Goal: Use online tool/utility: Utilize a website feature to perform a specific function

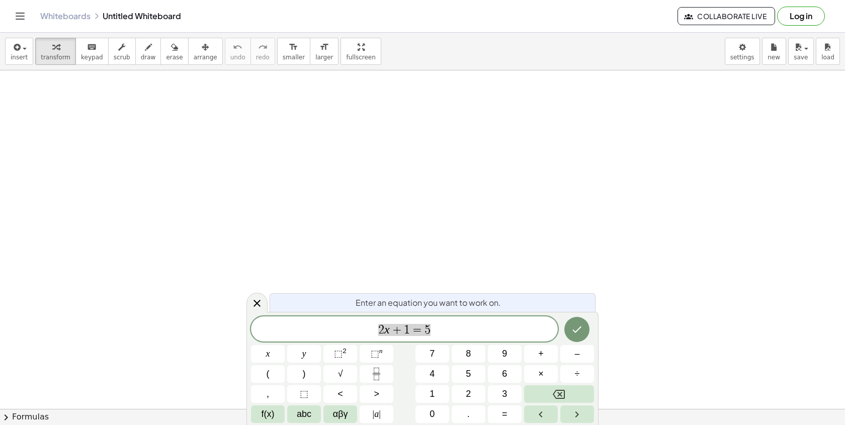
click at [438, 323] on span "2 x + 1 = 5" at bounding box center [404, 330] width 307 height 14
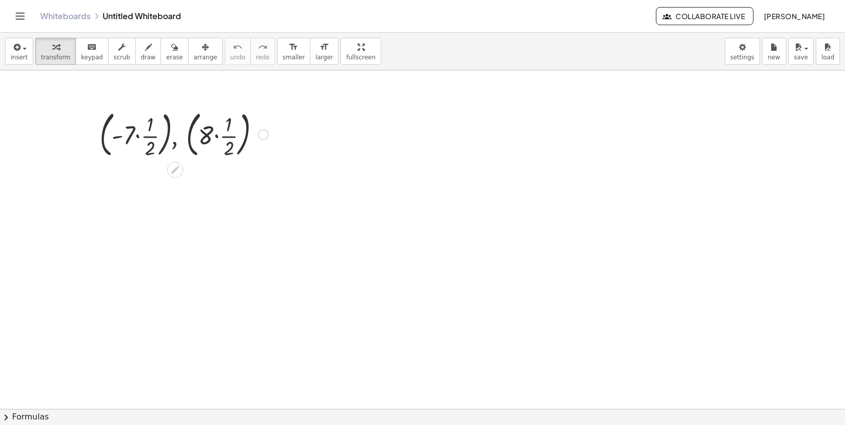
click at [138, 135] on div at bounding box center [184, 134] width 179 height 54
click at [135, 141] on div at bounding box center [184, 134] width 179 height 54
click at [202, 194] on div at bounding box center [184, 188] width 179 height 54
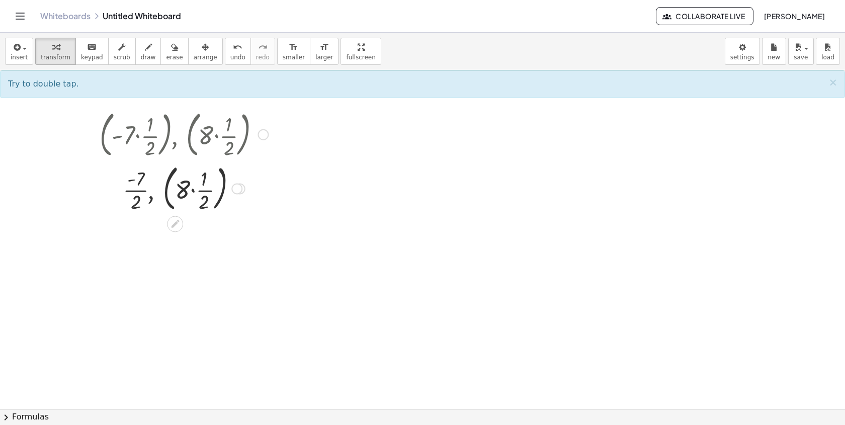
click at [195, 195] on div at bounding box center [184, 188] width 179 height 54
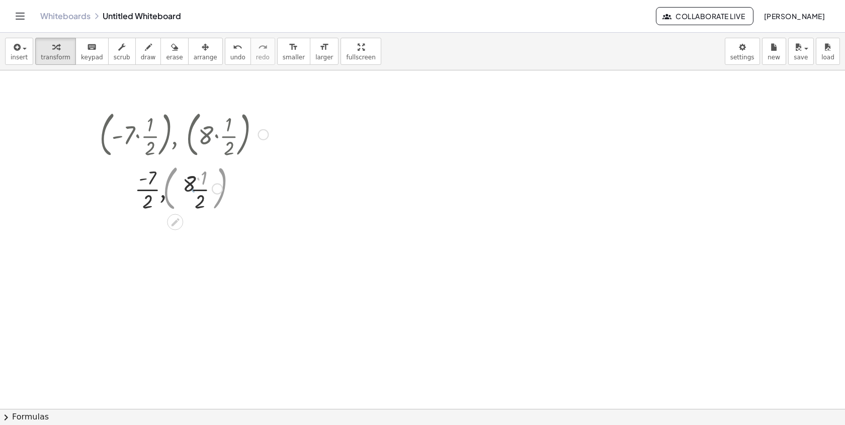
click at [201, 193] on div at bounding box center [184, 188] width 179 height 50
click at [156, 198] on div at bounding box center [184, 188] width 179 height 50
click at [155, 198] on div at bounding box center [183, 188] width 213 height 54
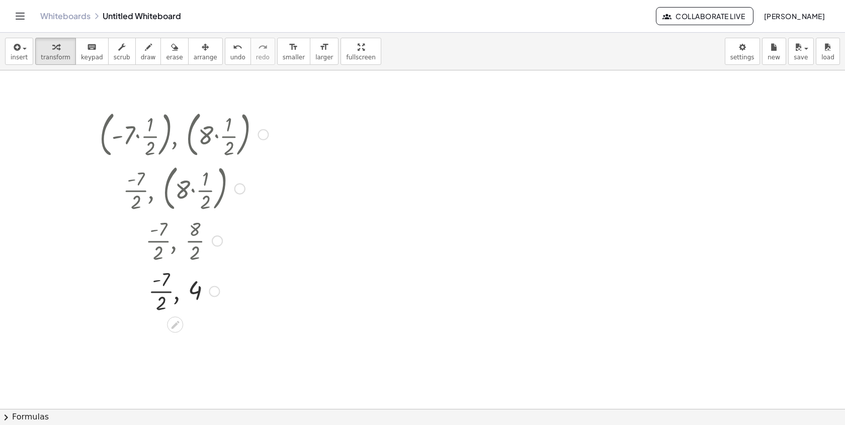
click at [155, 294] on div at bounding box center [184, 290] width 179 height 50
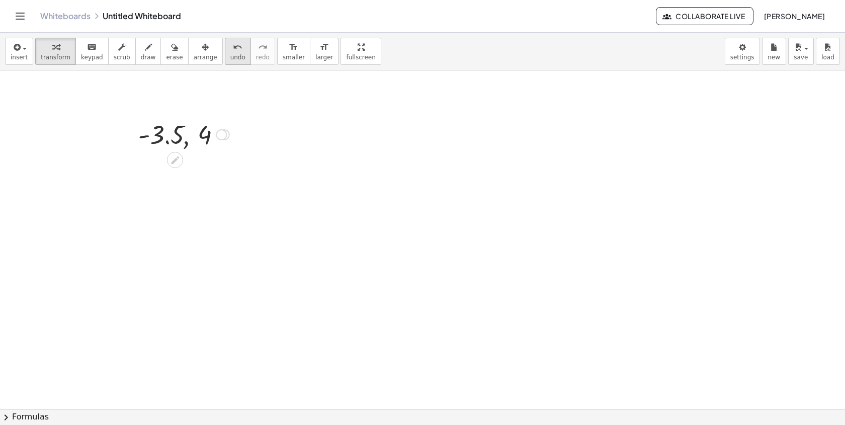
drag, startPoint x: 221, startPoint y: 335, endPoint x: 238, endPoint y: 48, distance: 287.3
click at [238, 47] on div "insert select one: Math Expression Function Text Youtube Video Graphing Geometr…" at bounding box center [422, 229] width 845 height 392
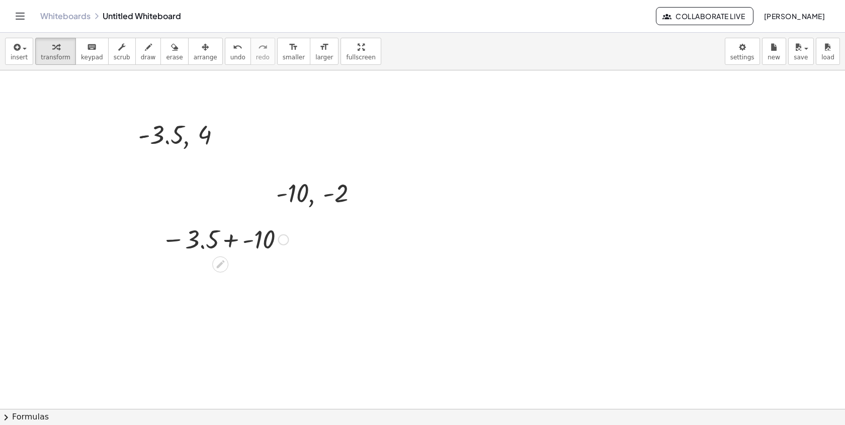
click at [225, 237] on div at bounding box center [224, 238] width 137 height 33
click at [234, 248] on div at bounding box center [225, 238] width 126 height 33
drag, startPoint x: 258, startPoint y: 308, endPoint x: 261, endPoint y: 153, distance: 154.5
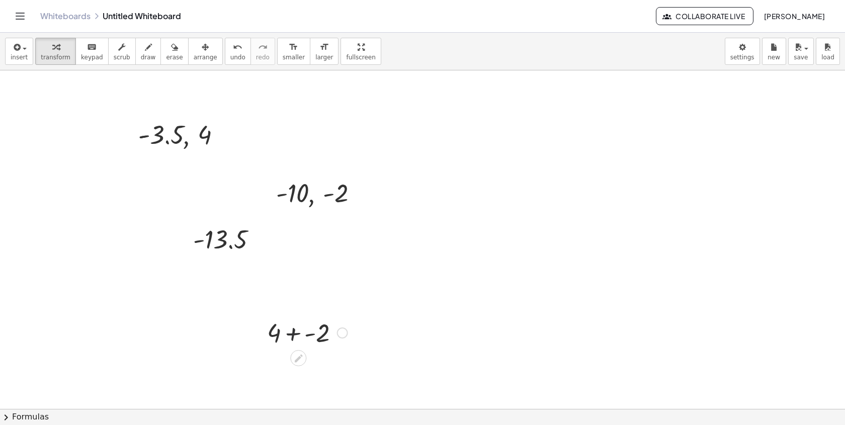
click at [291, 330] on div at bounding box center [307, 332] width 91 height 34
click at [280, 335] on div at bounding box center [307, 332] width 79 height 34
click at [302, 374] on div at bounding box center [307, 366] width 91 height 34
drag, startPoint x: 320, startPoint y: 367, endPoint x: 313, endPoint y: 279, distance: 88.3
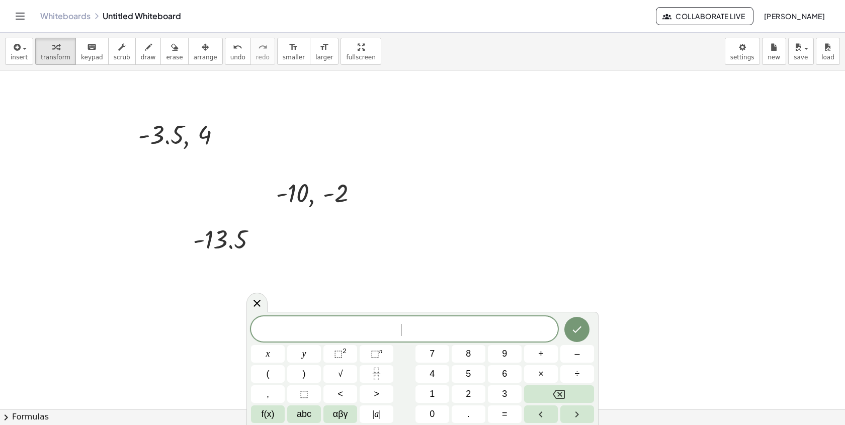
click at [259, 305] on icon at bounding box center [257, 303] width 7 height 7
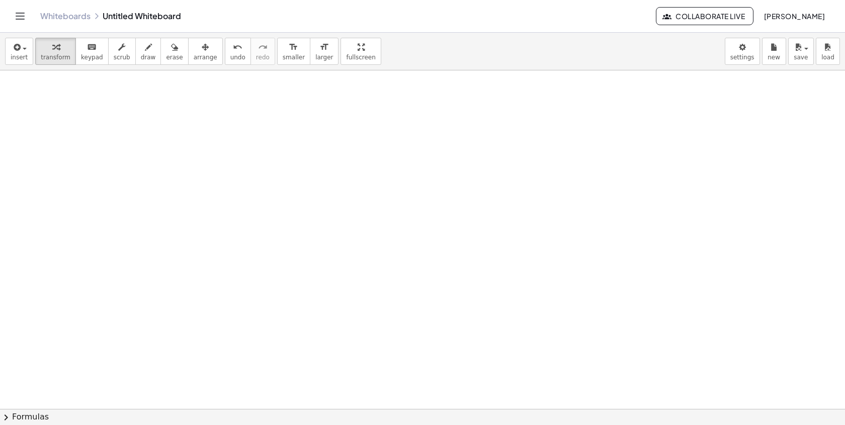
scroll to position [377, 0]
